Goal: Information Seeking & Learning: Learn about a topic

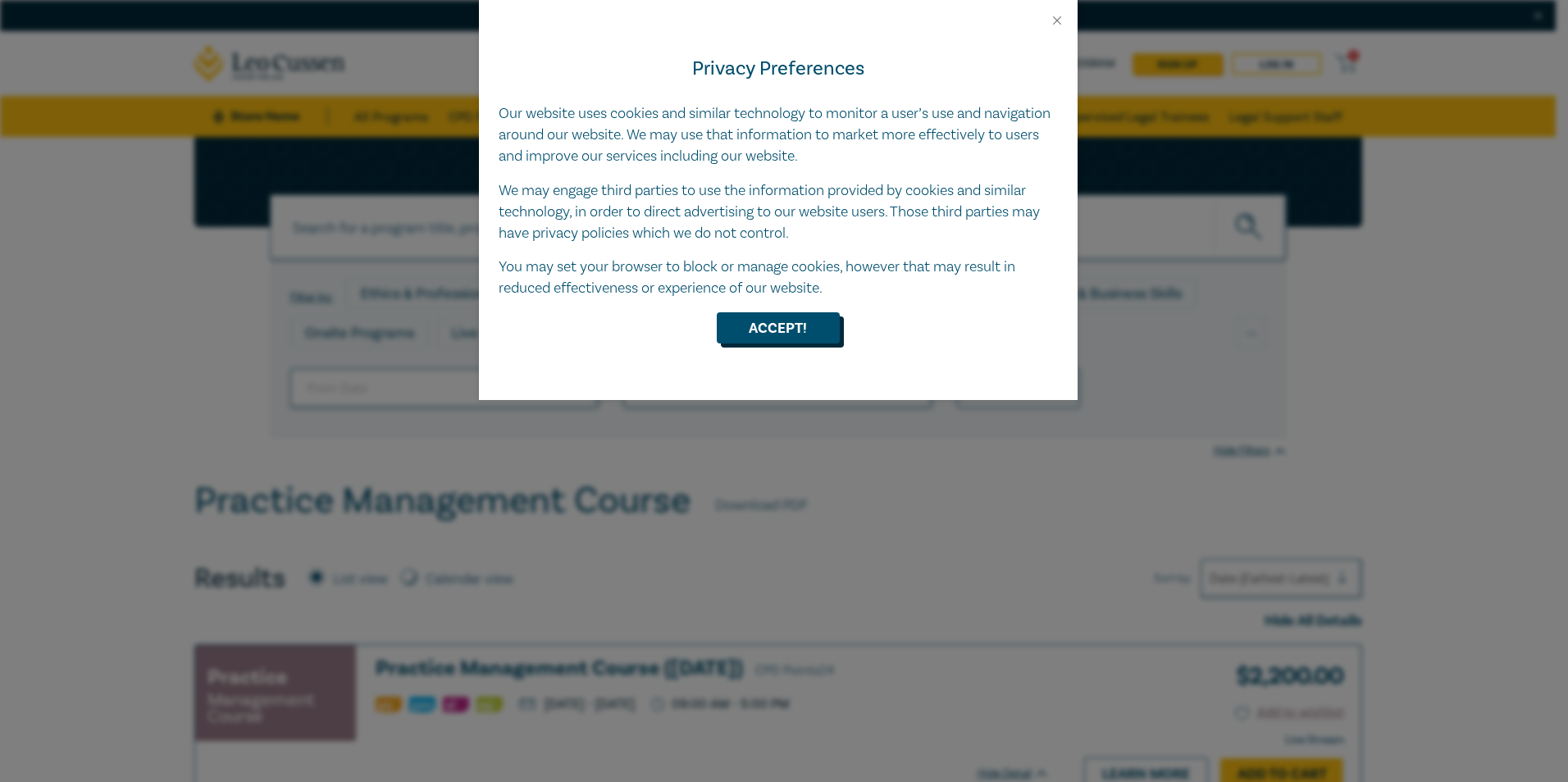
click at [786, 321] on button "Accept!" at bounding box center [777, 327] width 123 height 31
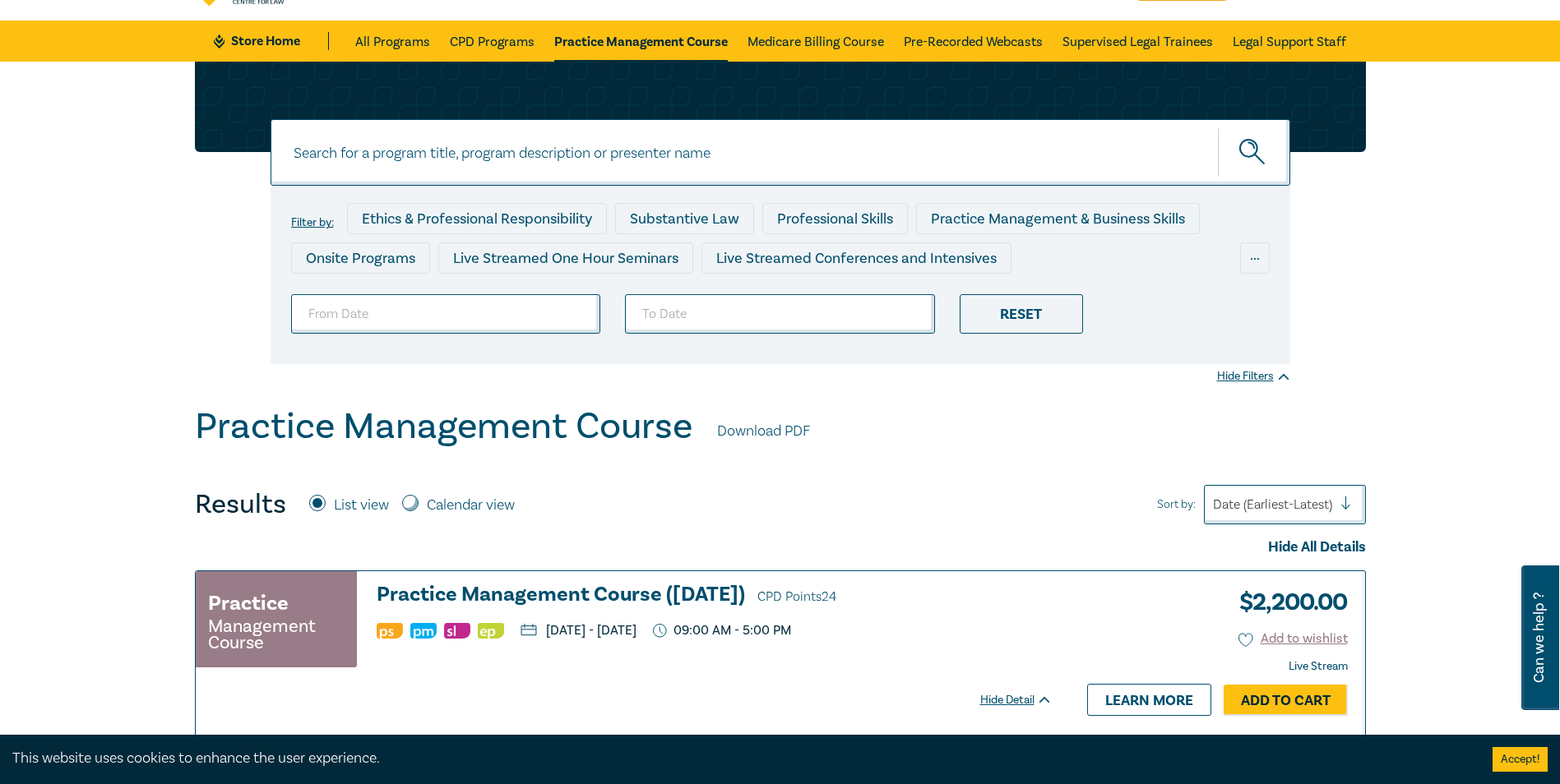
scroll to position [164, 0]
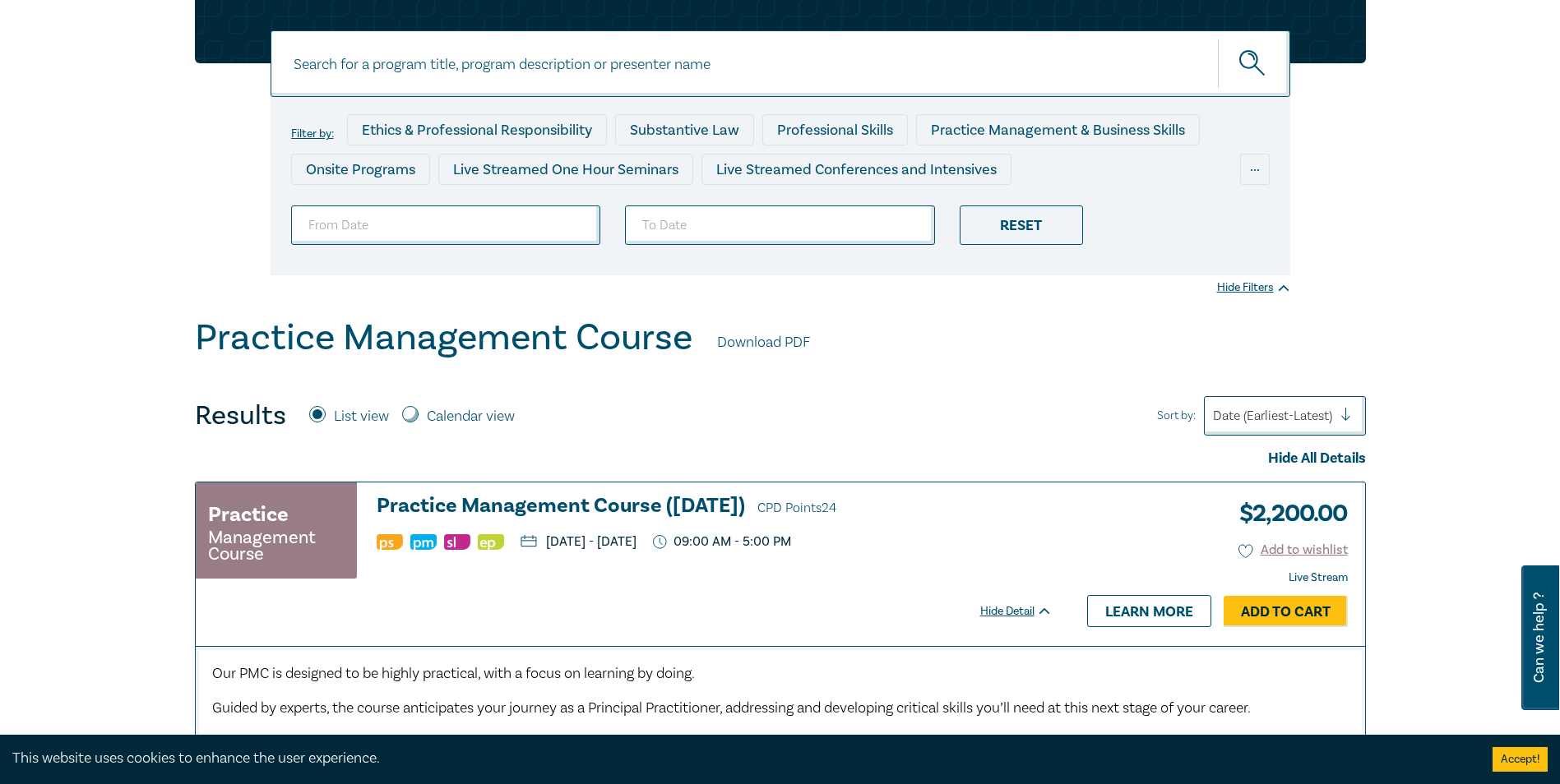
click at [1306, 413] on div at bounding box center [1272, 415] width 119 height 22
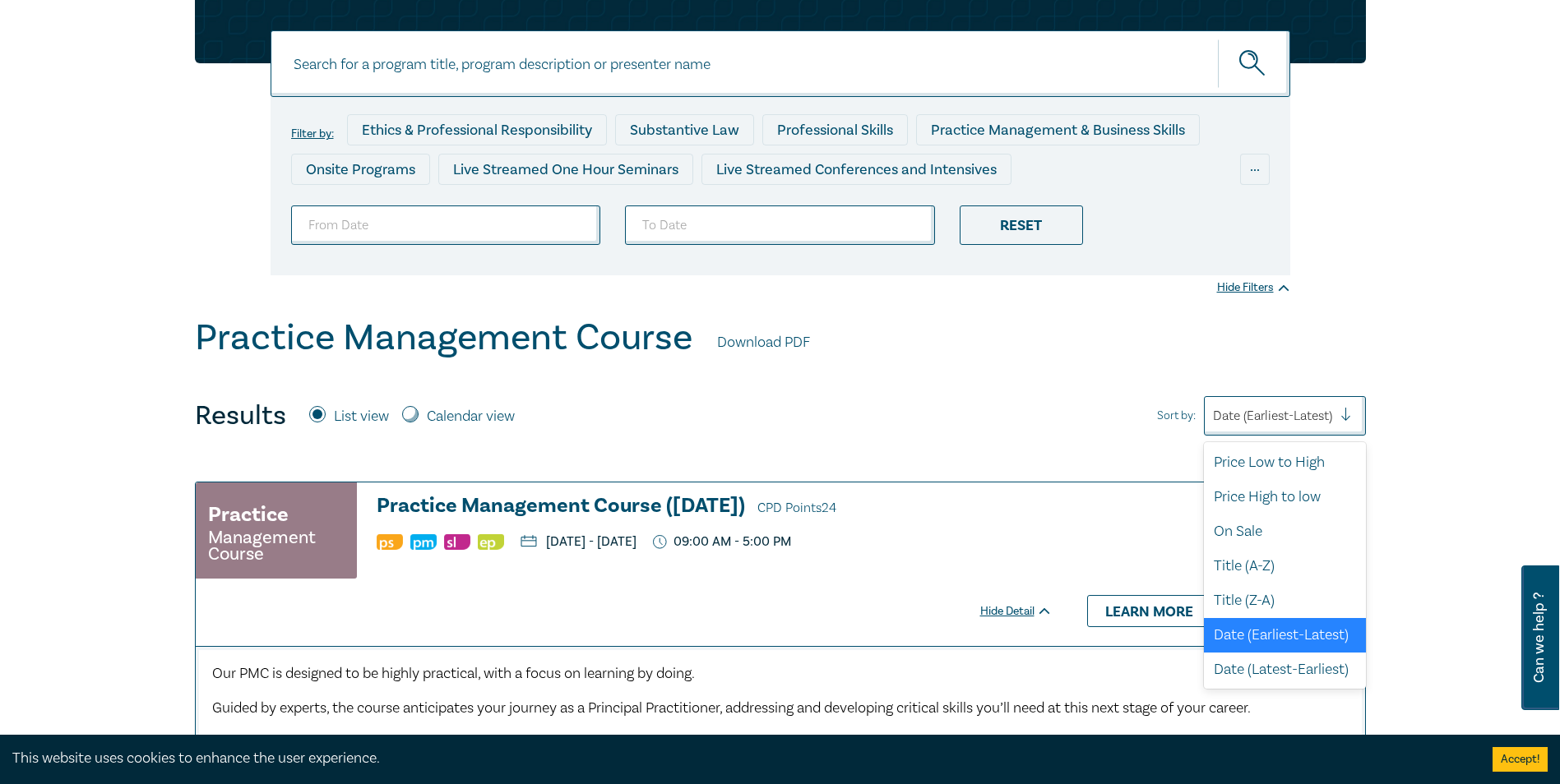
scroll to position [4, 0]
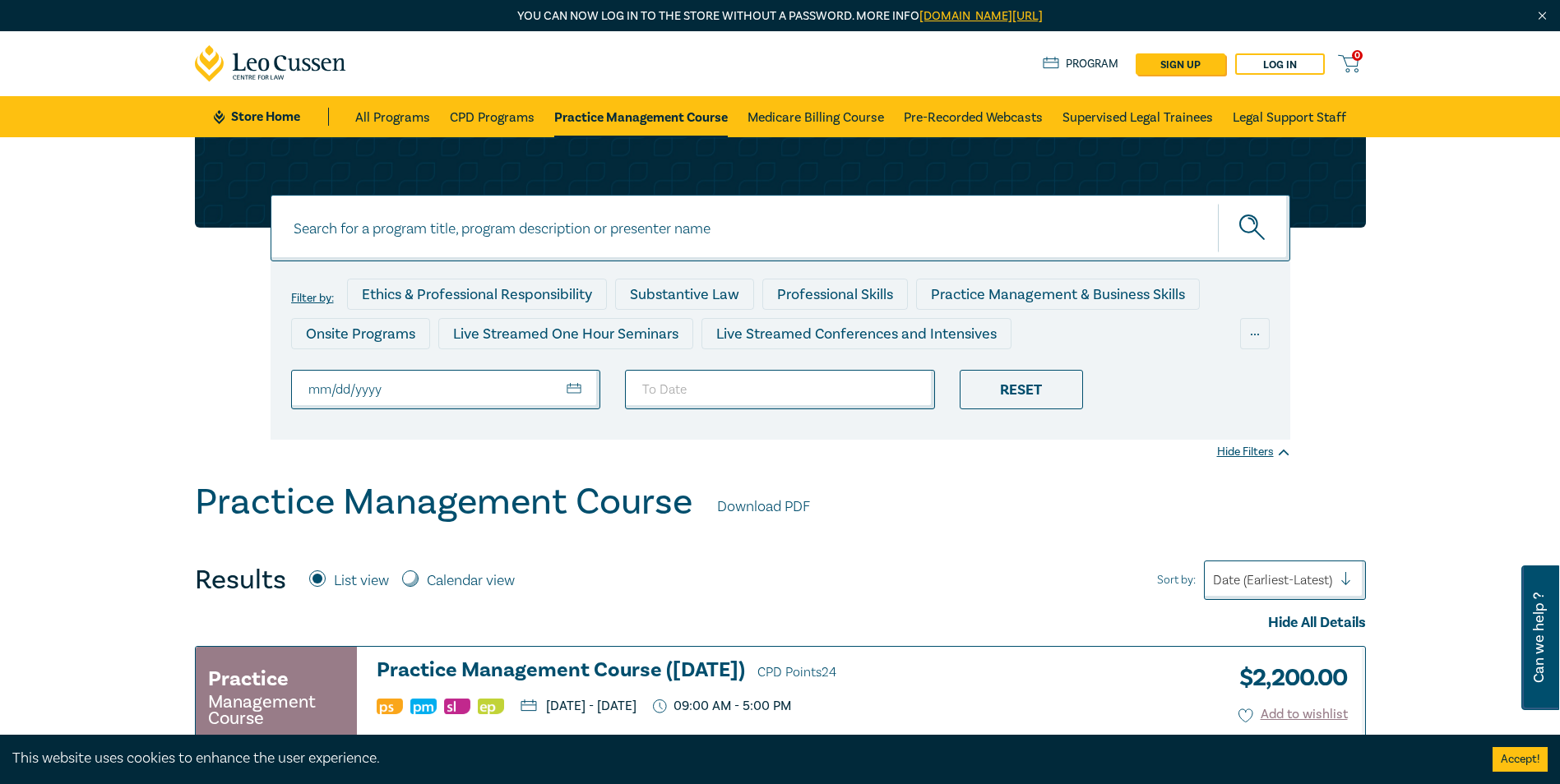
click at [674, 118] on link "Practice Management Course" at bounding box center [641, 117] width 174 height 41
click at [1106, 121] on link "Supervised Legal Trainees" at bounding box center [1138, 117] width 150 height 41
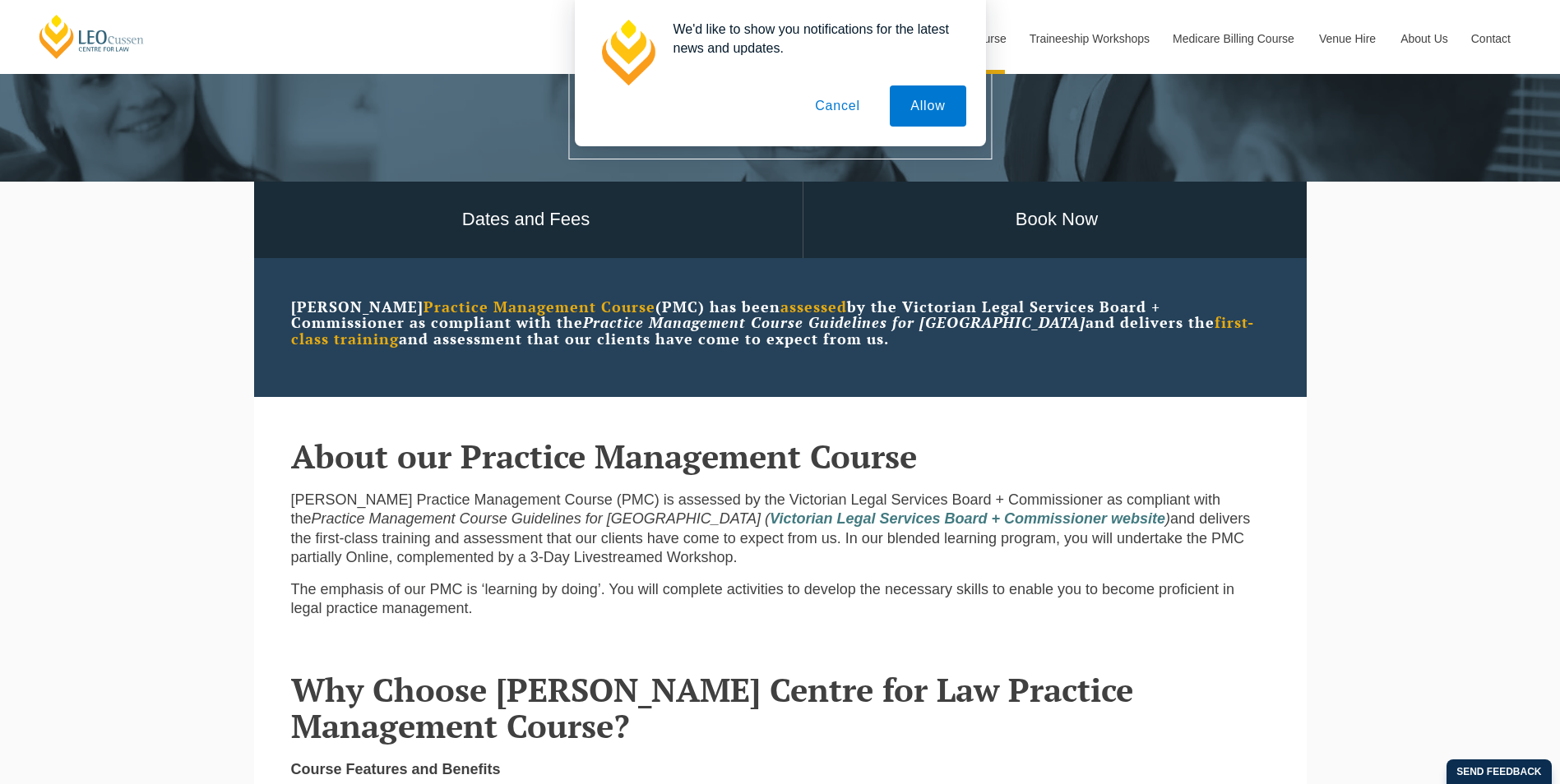
click at [840, 104] on button "Cancel" at bounding box center [838, 106] width 86 height 41
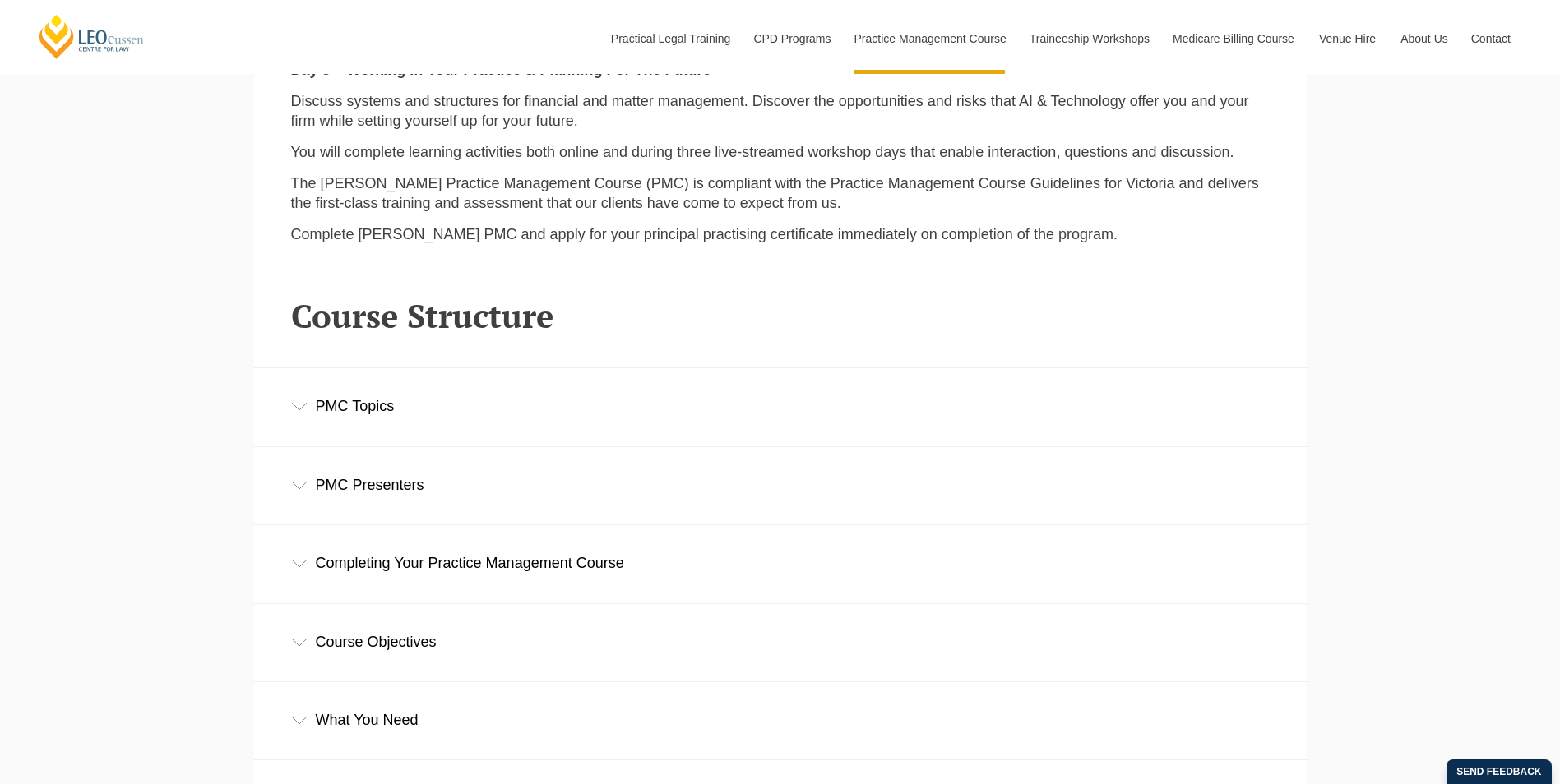
scroll to position [2137, 0]
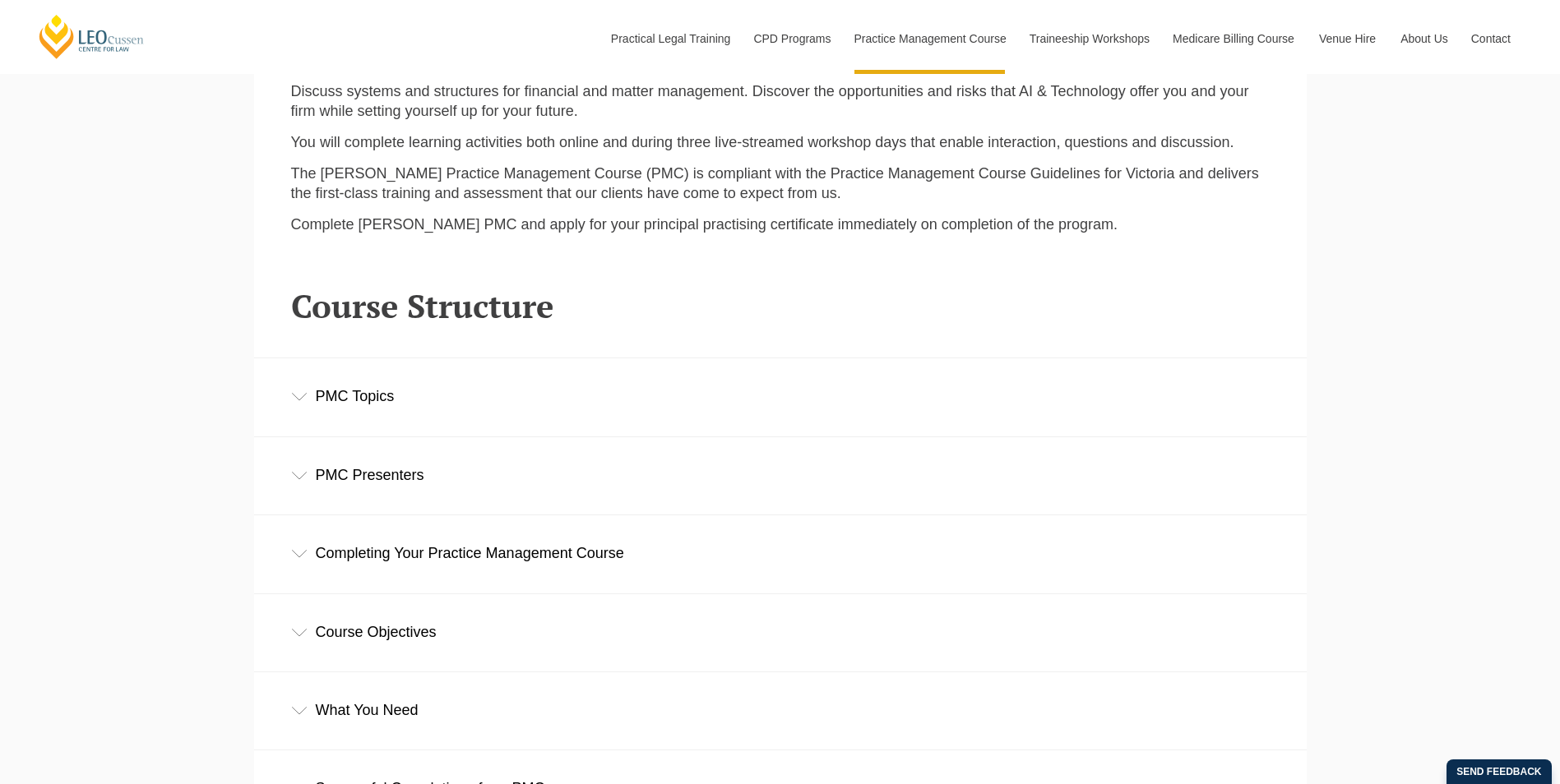
click at [386, 399] on div "PMC Topics" at bounding box center [780, 397] width 1053 height 77
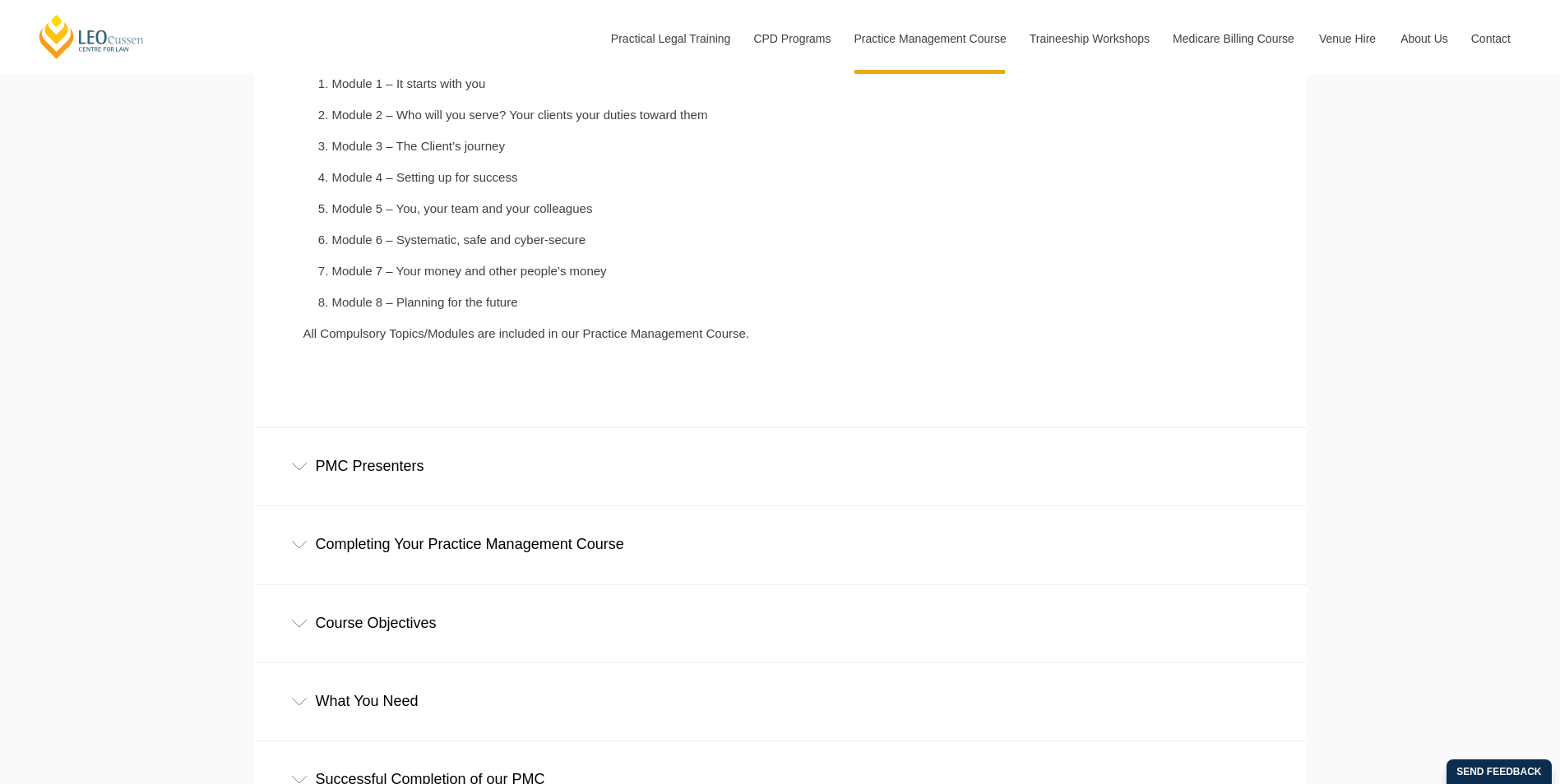
scroll to position [2549, 0]
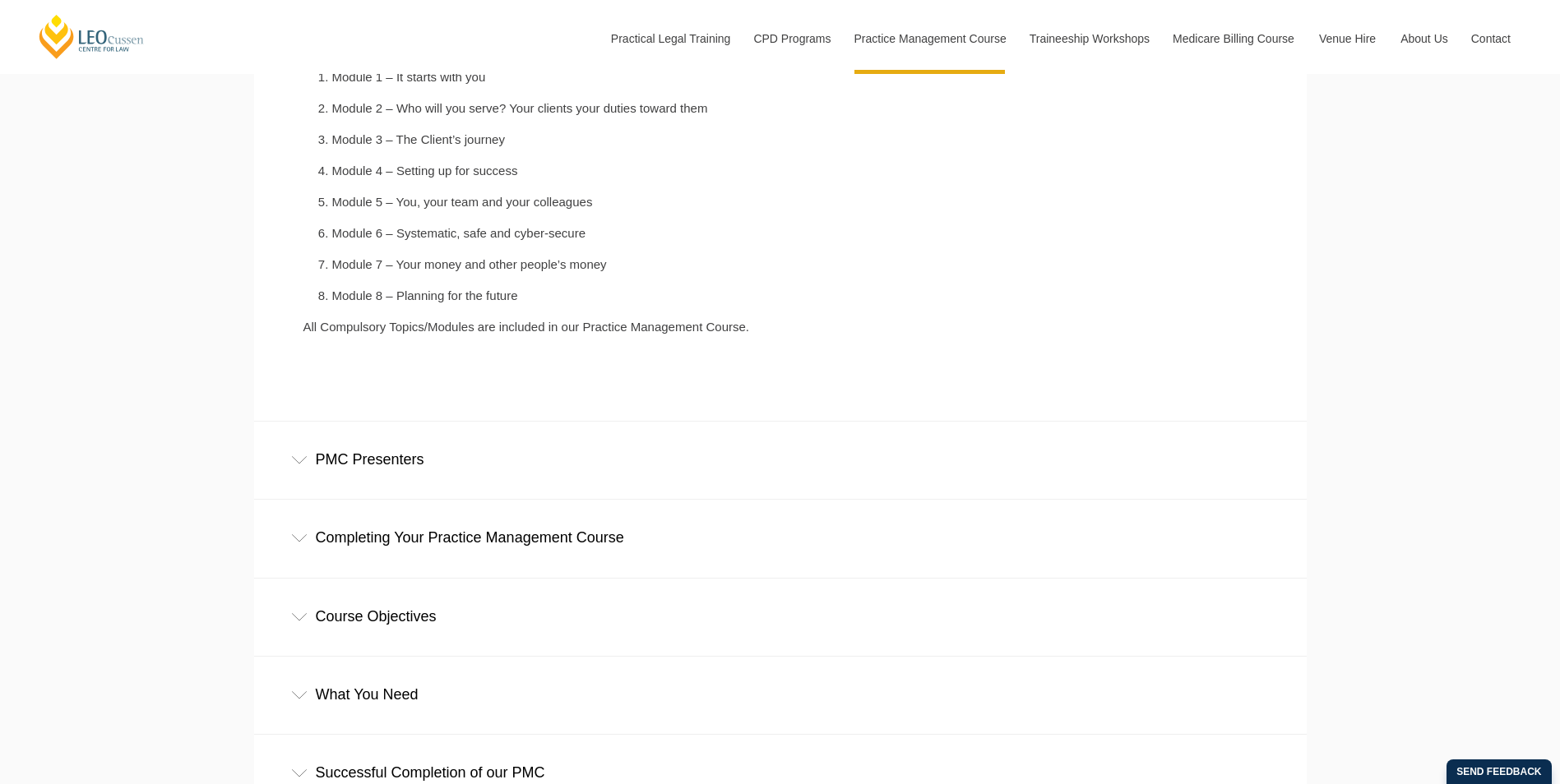
click at [411, 459] on div "PMC Presenters" at bounding box center [780, 460] width 1053 height 77
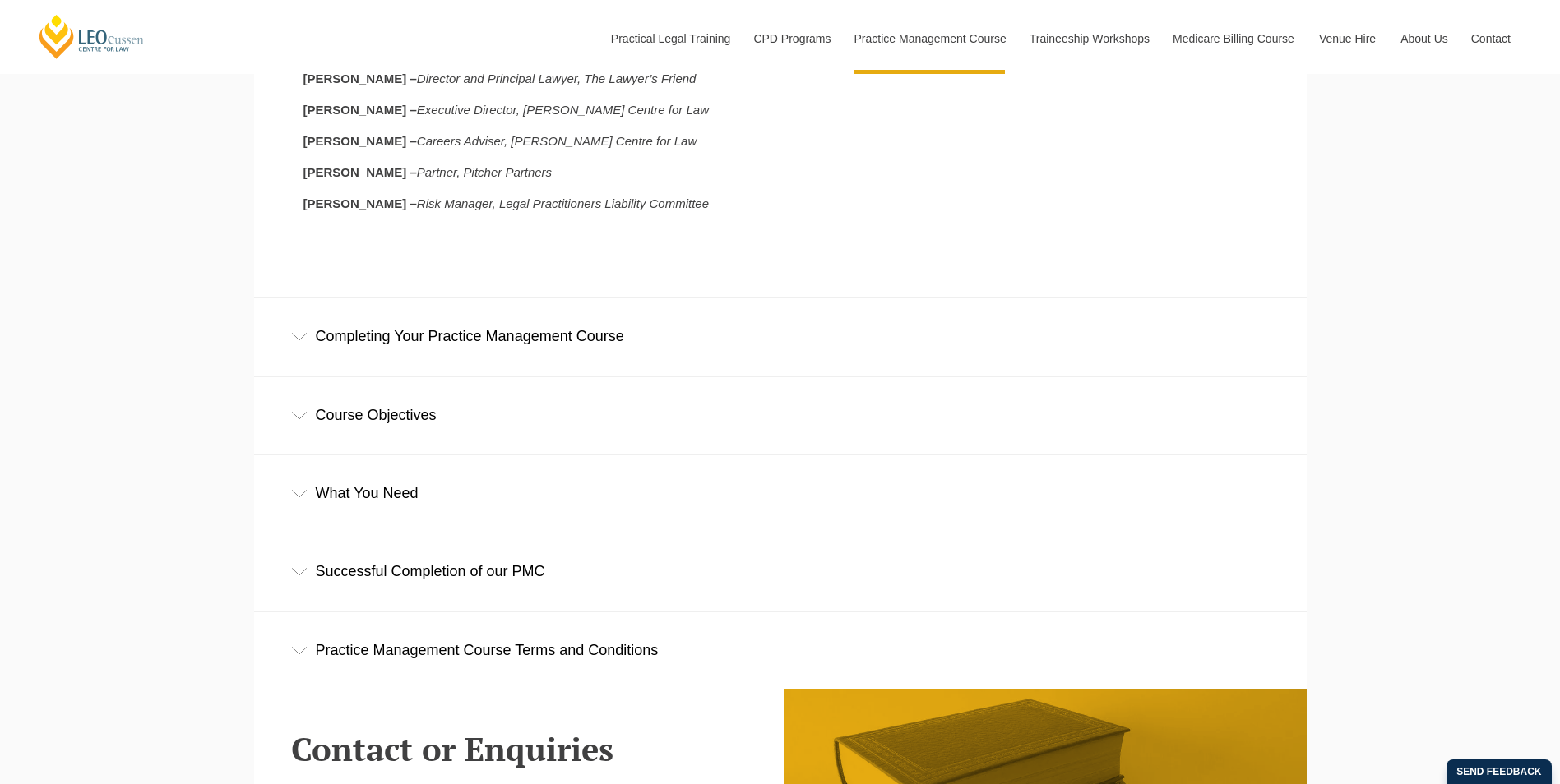
scroll to position [3124, 0]
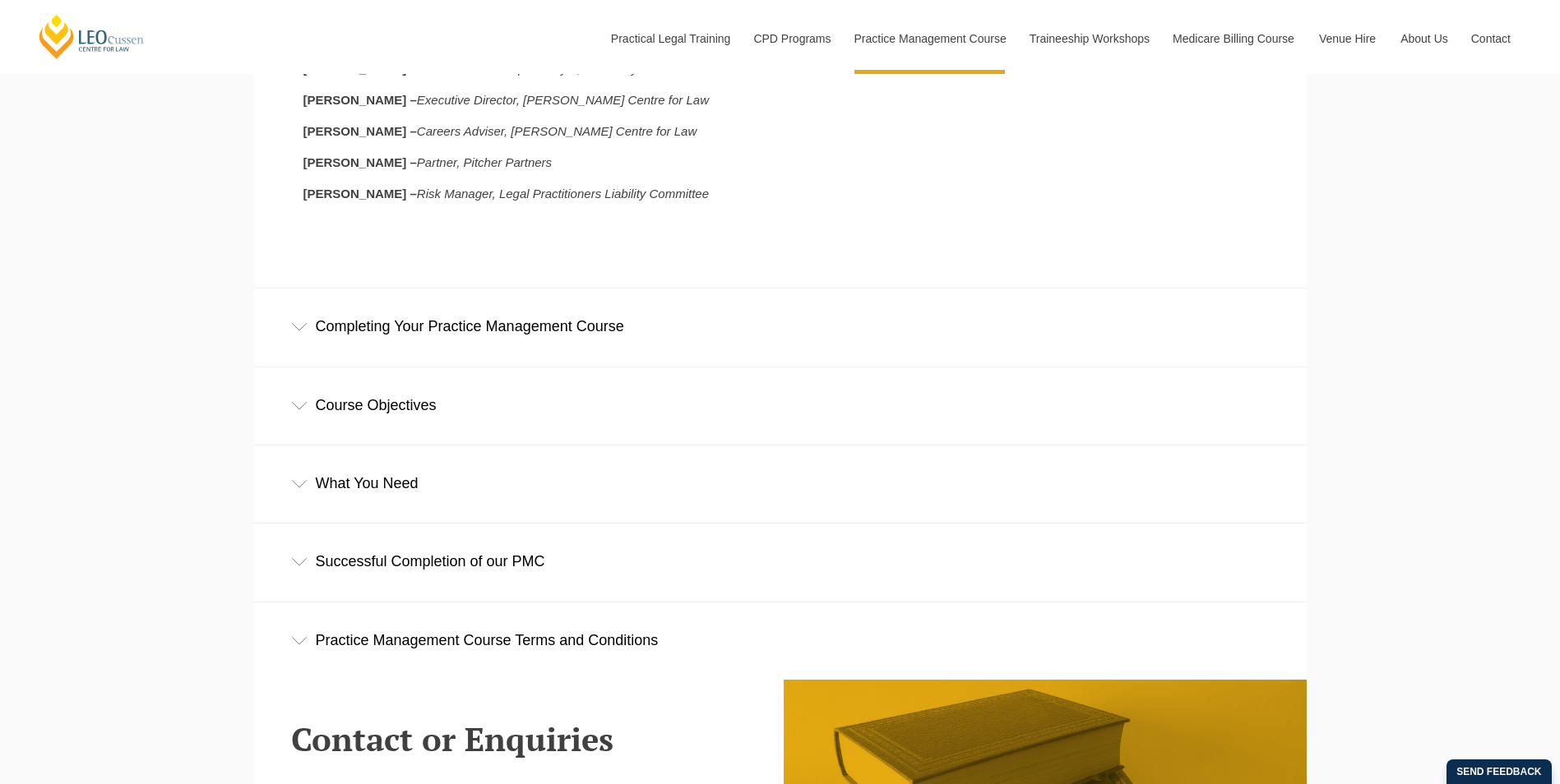
click at [447, 330] on div "Completing Your Practice Management Course" at bounding box center [780, 327] width 1053 height 77
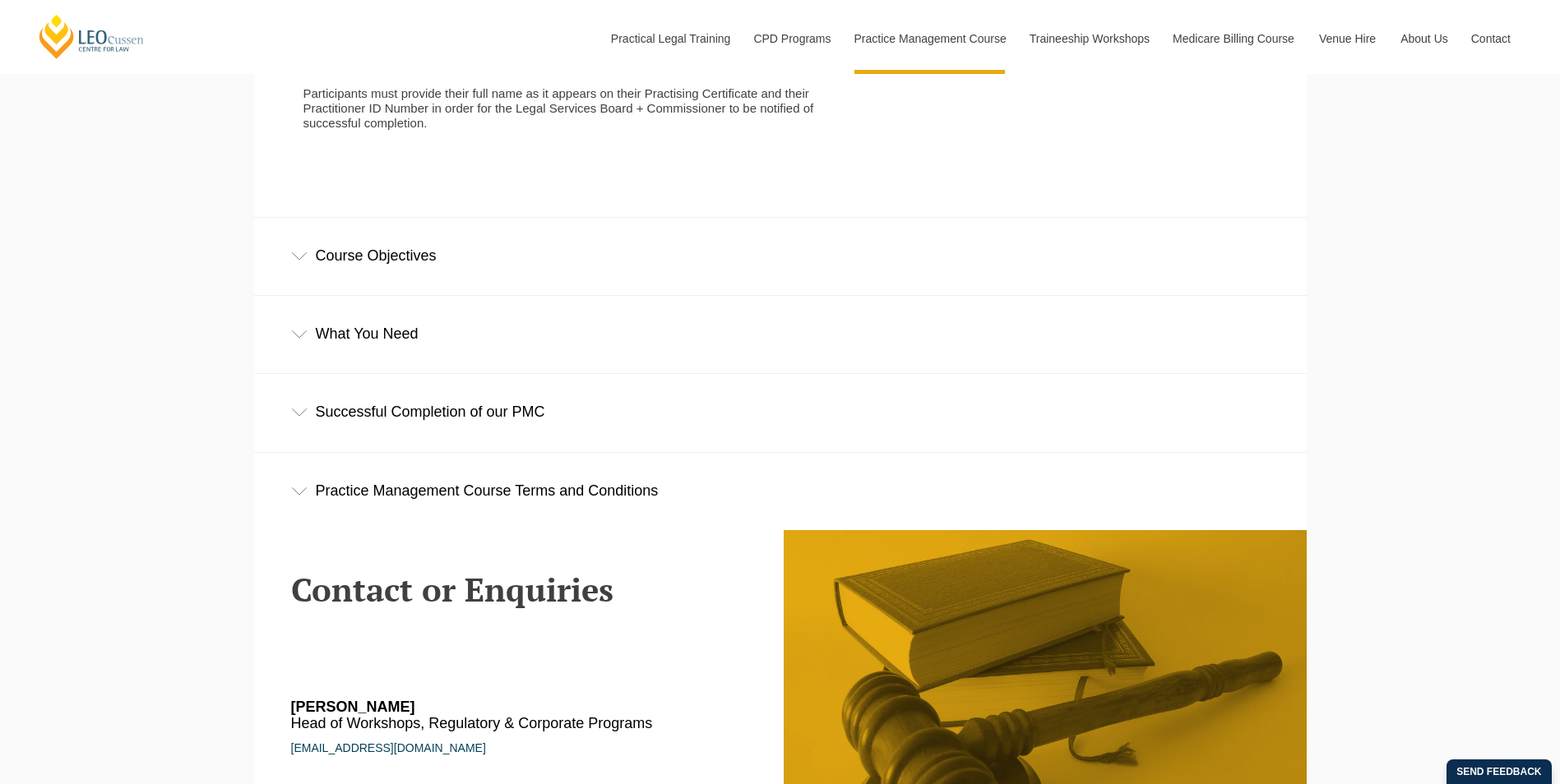
scroll to position [4029, 0]
click at [393, 356] on div "What You Need" at bounding box center [780, 334] width 1053 height 77
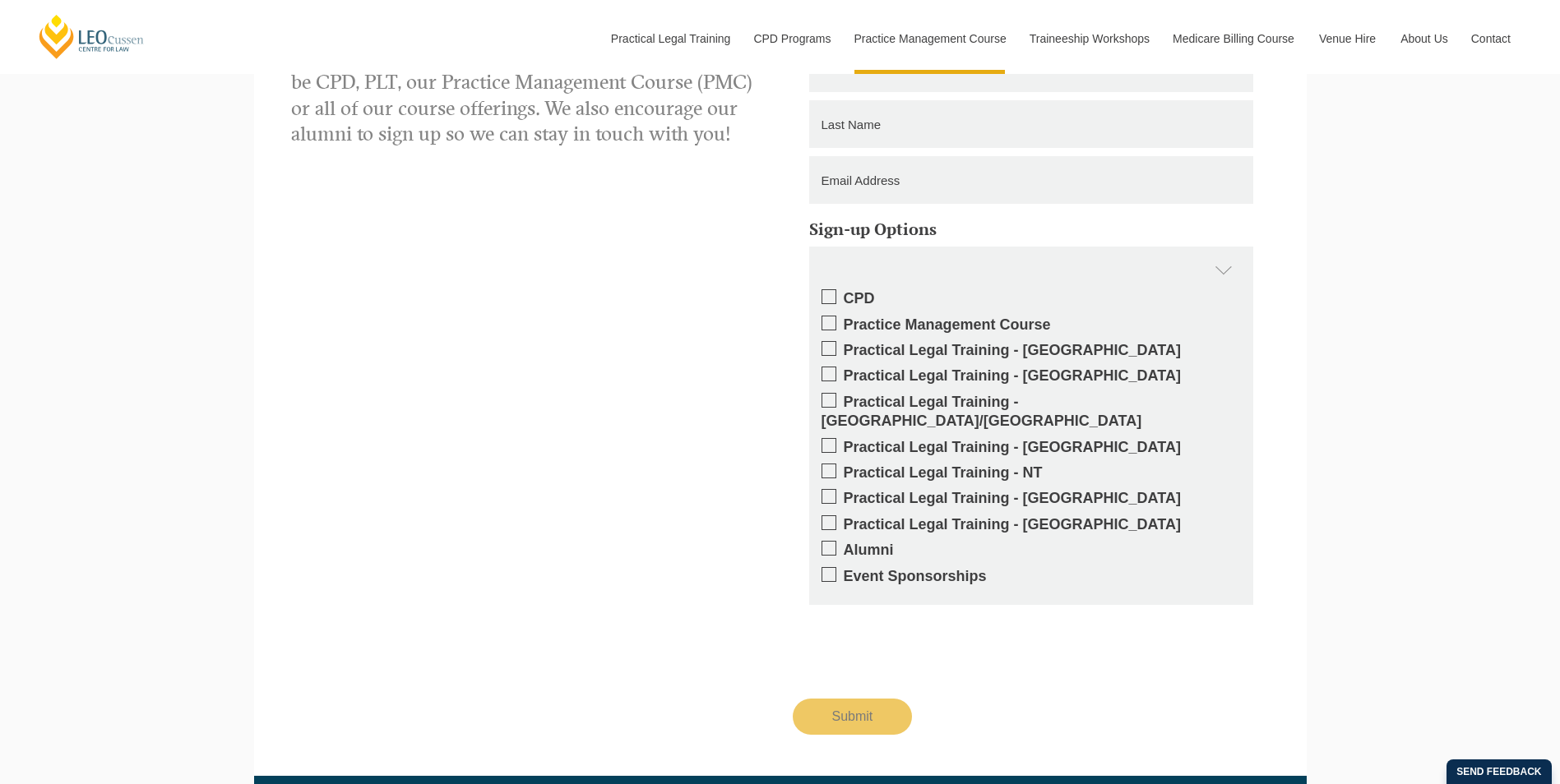
scroll to position [5426, 0]
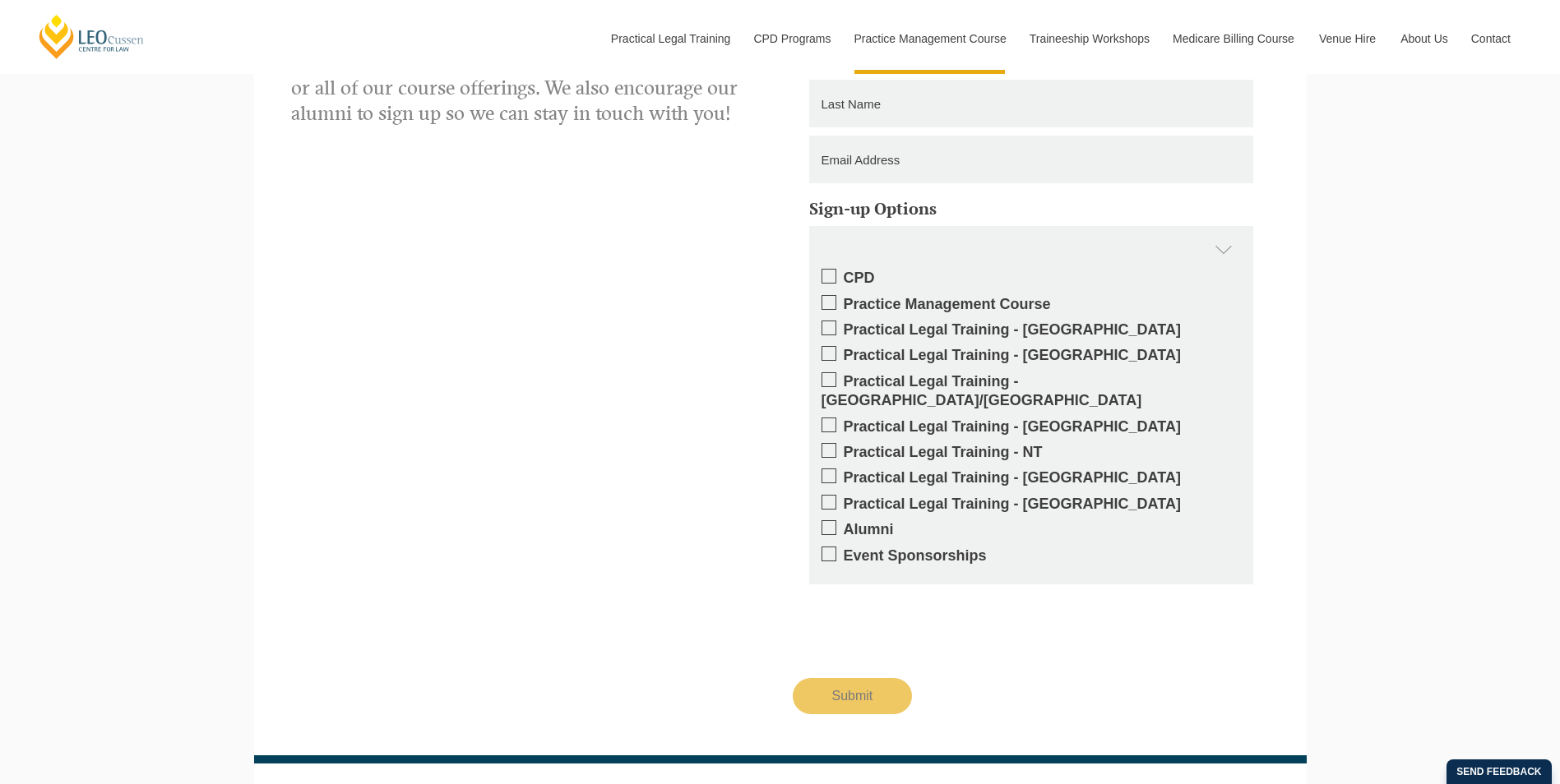
click at [827, 361] on span at bounding box center [829, 354] width 15 height 15
click at [843, 350] on input "Practical Legal Training - [GEOGRAPHIC_DATA]" at bounding box center [843, 350] width 0 height 0
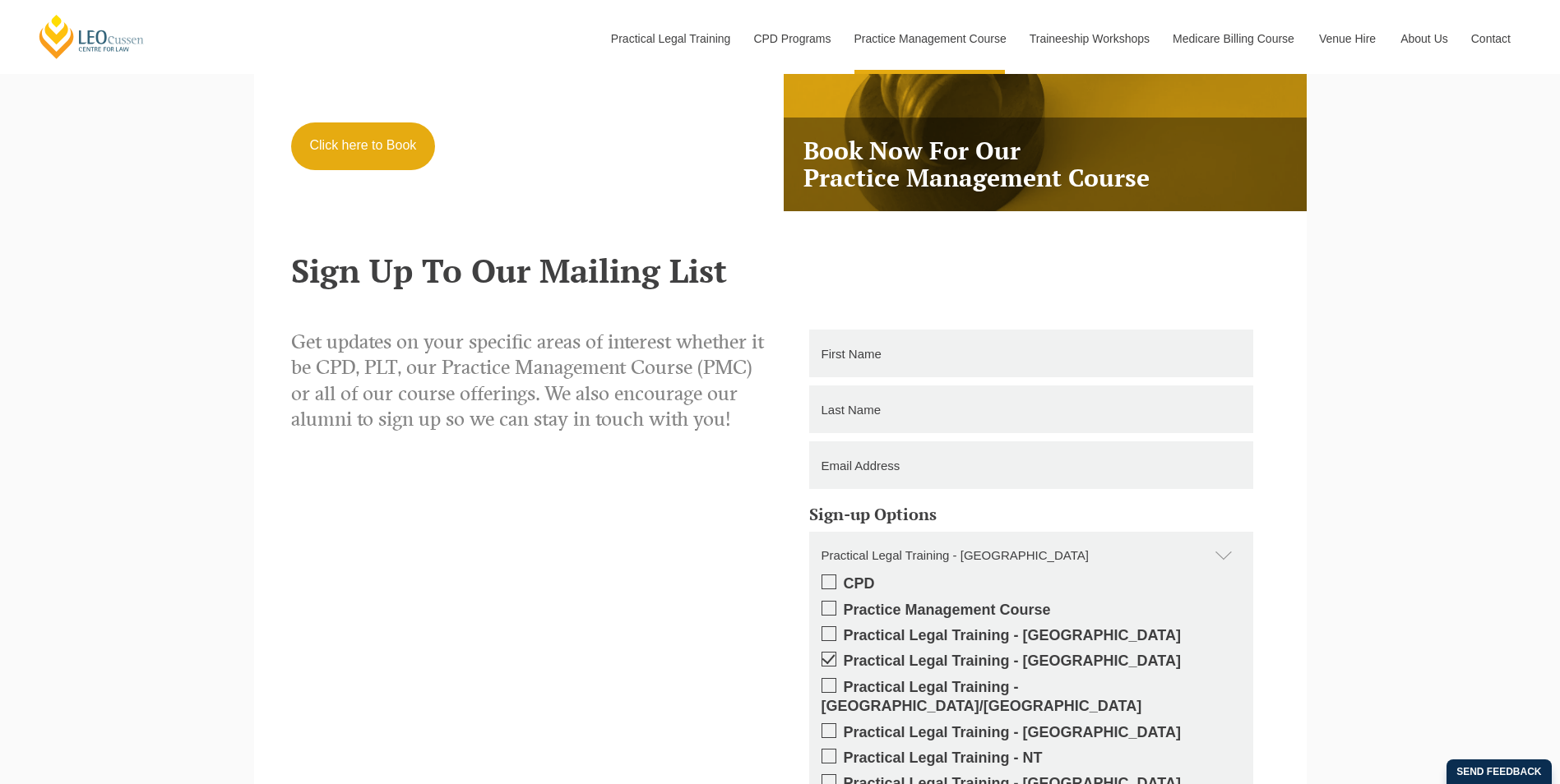
scroll to position [5097, 0]
